Goal: Task Accomplishment & Management: Manage account settings

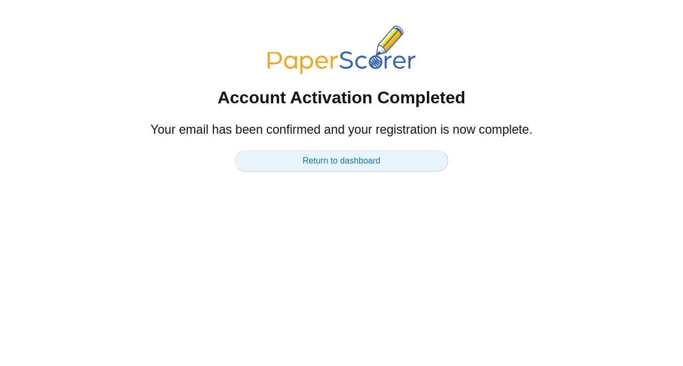
click at [344, 156] on link "Return to dashboard" at bounding box center [341, 160] width 213 height 21
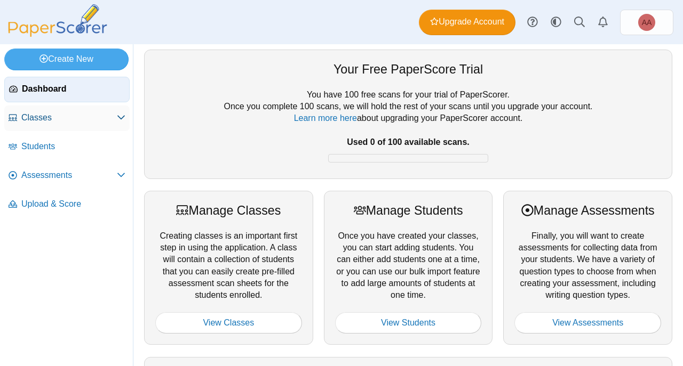
click at [41, 119] on span "Classes" at bounding box center [68, 118] width 95 height 12
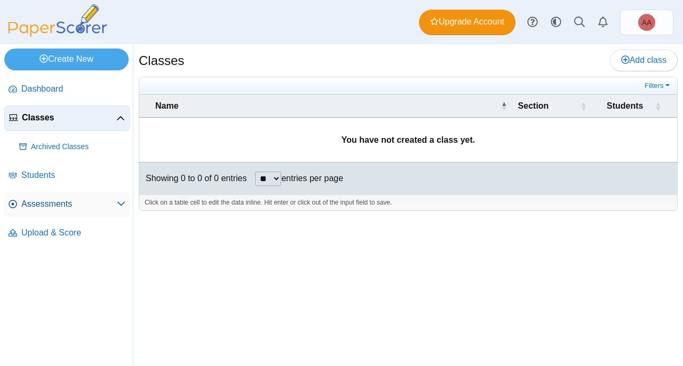
click at [20, 205] on link "Assessments" at bounding box center [66, 205] width 125 height 26
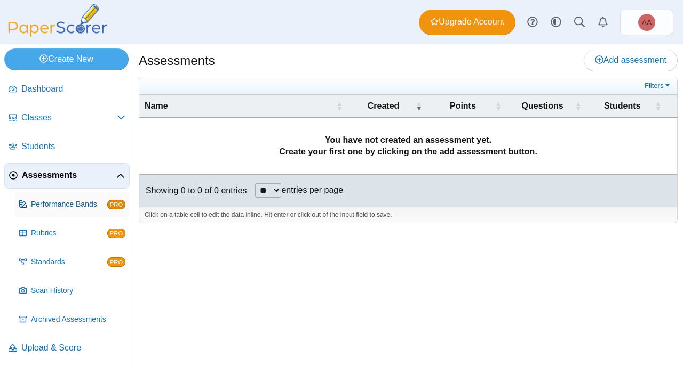
click at [65, 204] on span "Performance Bands" at bounding box center [69, 204] width 76 height 11
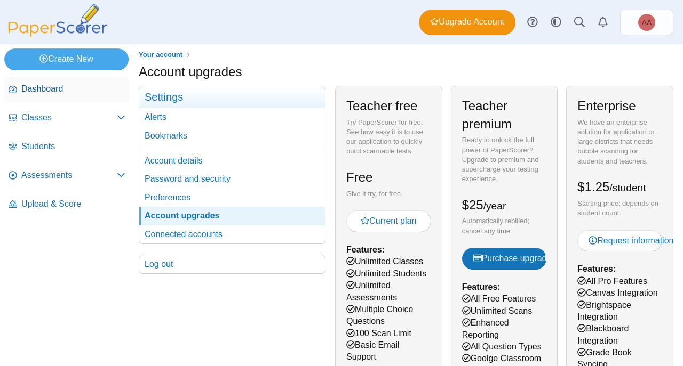
click at [35, 91] on span "Dashboard" at bounding box center [73, 89] width 104 height 12
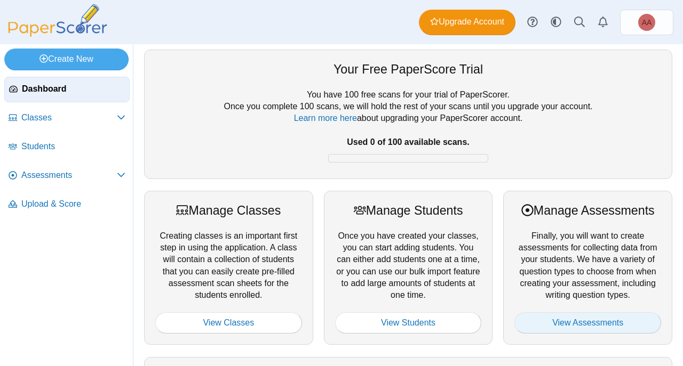
click at [567, 325] on link "View Assessments" at bounding box center [587, 322] width 147 height 21
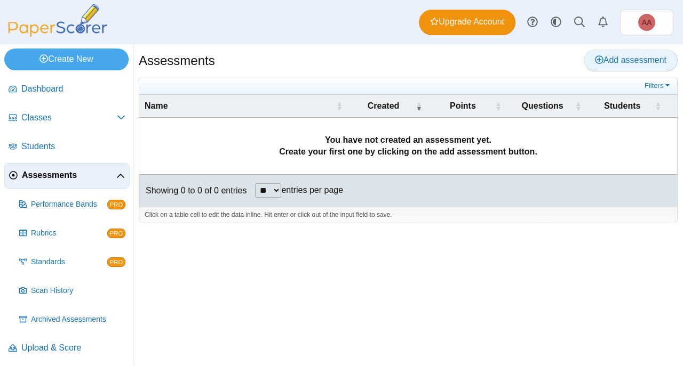
click at [598, 57] on icon at bounding box center [599, 59] width 9 height 9
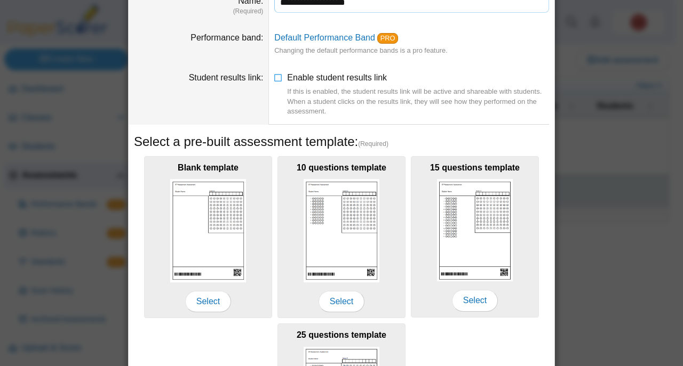
scroll to position [163, 0]
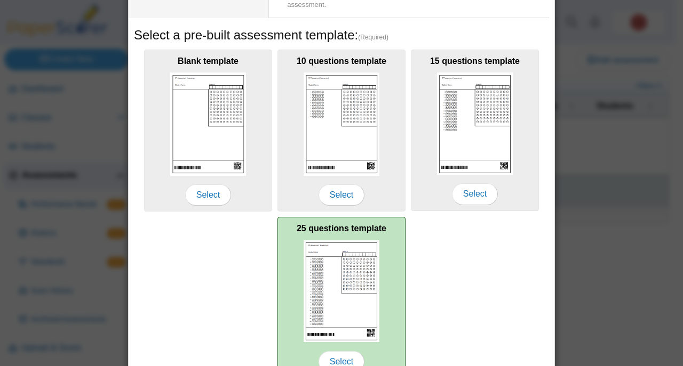
type input "**********"
click at [349, 314] on img at bounding box center [341, 292] width 76 height 102
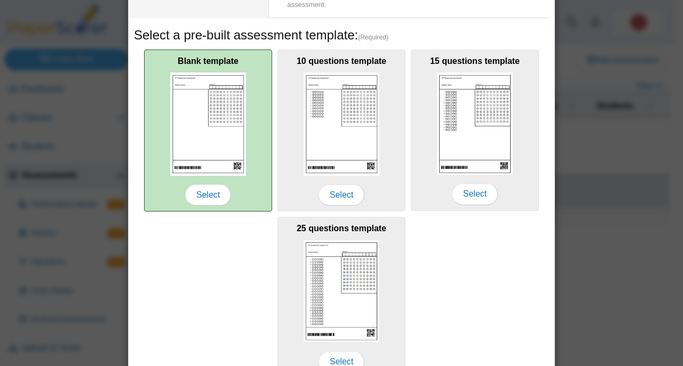
click at [216, 127] on img at bounding box center [208, 124] width 76 height 103
click at [209, 197] on span "Select" at bounding box center [208, 195] width 46 height 21
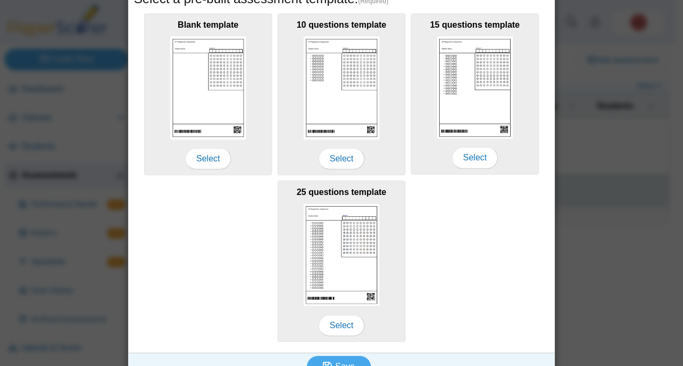
scroll to position [217, 0]
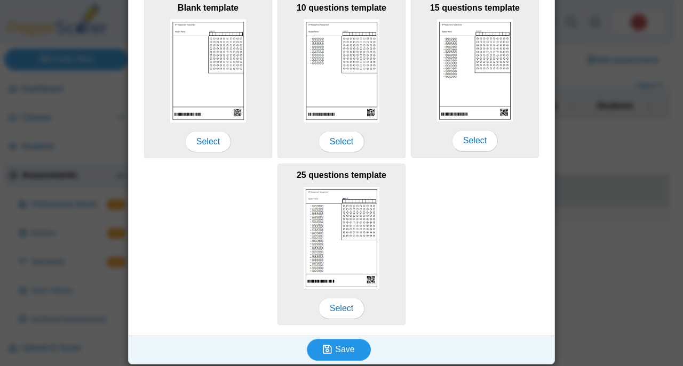
click at [338, 346] on span "Save" at bounding box center [344, 349] width 19 height 9
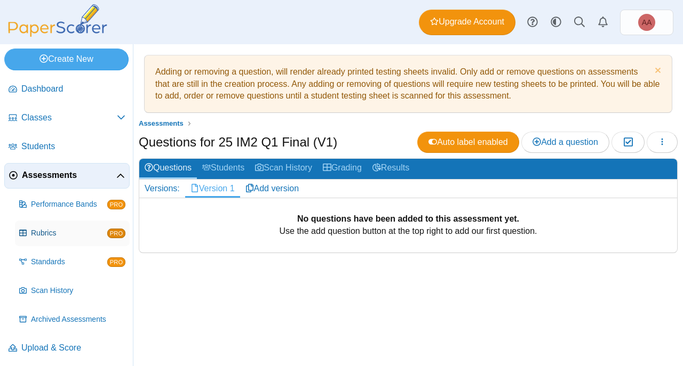
scroll to position [1, 0]
click at [55, 343] on span "Upload & Score" at bounding box center [73, 347] width 104 height 12
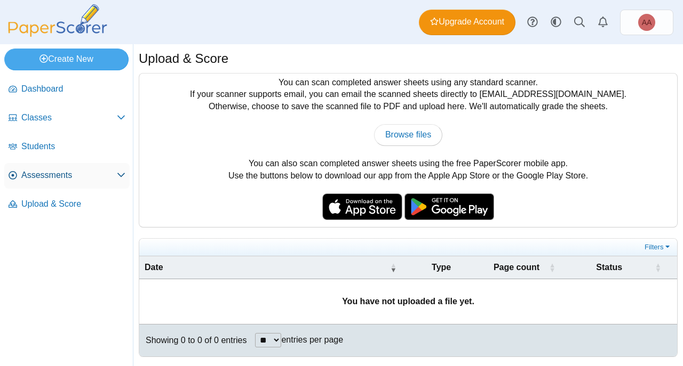
click at [37, 167] on link "Assessments" at bounding box center [66, 176] width 125 height 26
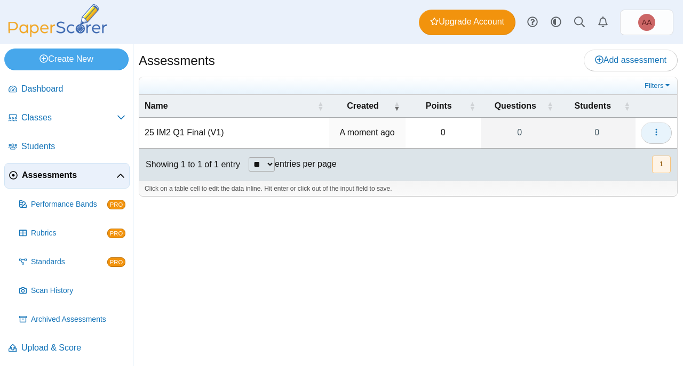
click at [658, 130] on icon "button" at bounding box center [656, 132] width 9 height 9
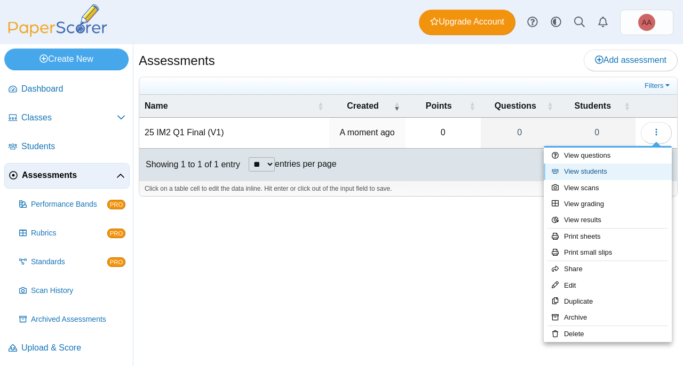
click at [595, 169] on link "View students" at bounding box center [607, 172] width 128 height 16
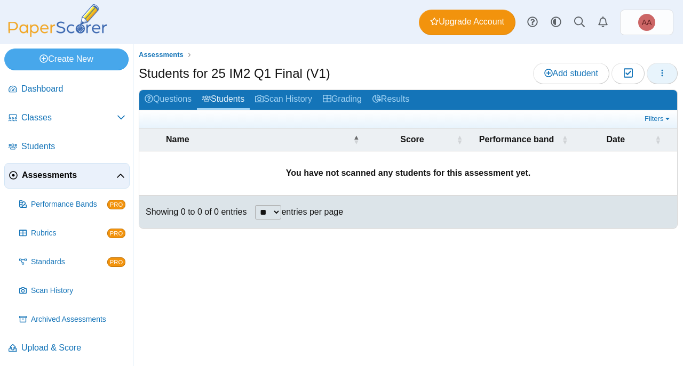
click at [663, 73] on icon "button" at bounding box center [662, 73] width 9 height 9
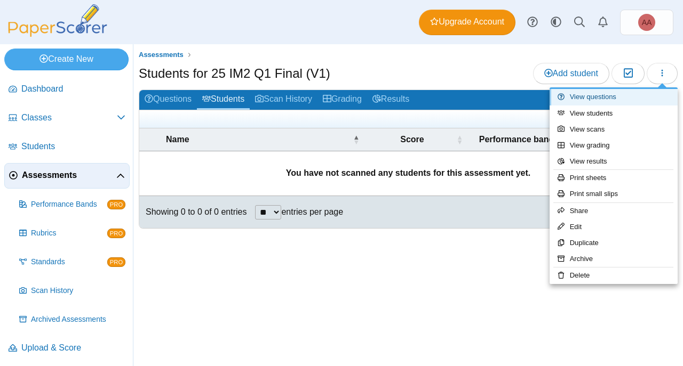
click at [580, 99] on link "View questions" at bounding box center [613, 97] width 128 height 16
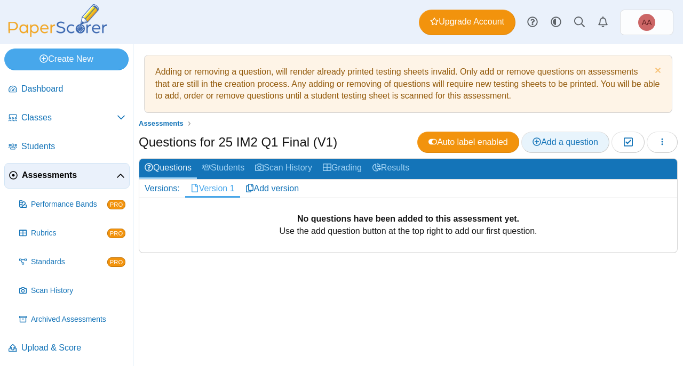
click at [551, 132] on link "Add a question" at bounding box center [565, 142] width 88 height 21
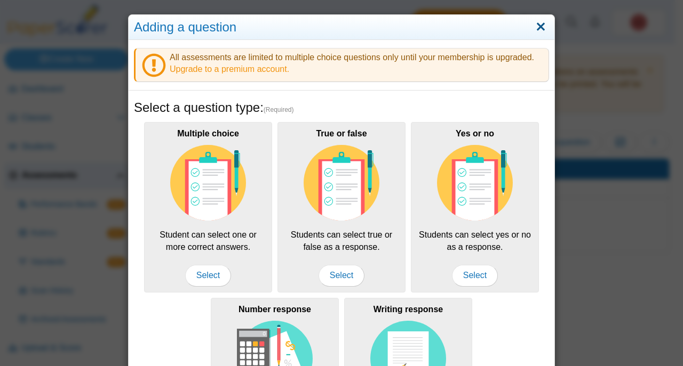
click at [541, 28] on link "Close" at bounding box center [540, 27] width 17 height 18
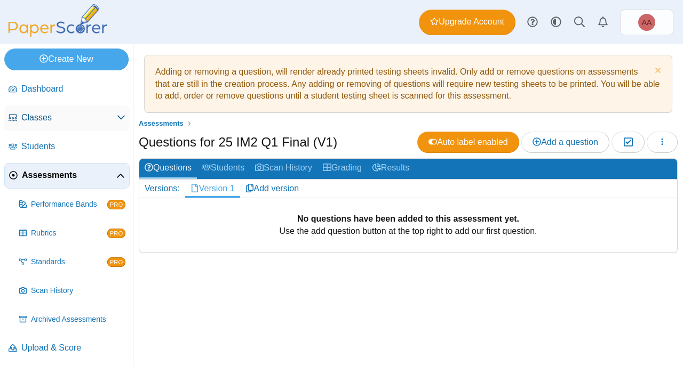
click at [66, 121] on span "Classes" at bounding box center [68, 118] width 95 height 12
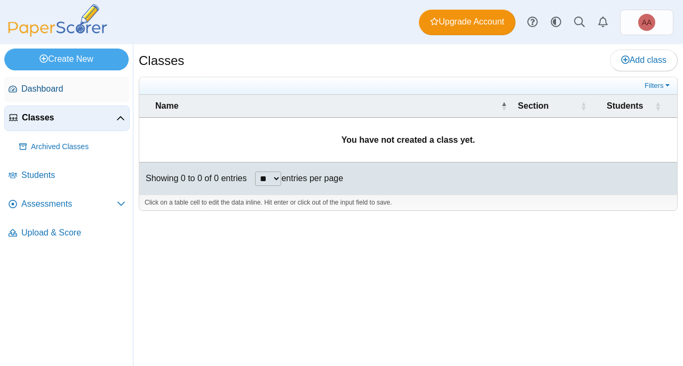
click at [66, 89] on span "Dashboard" at bounding box center [73, 89] width 104 height 12
